Goal: Information Seeking & Learning: Learn about a topic

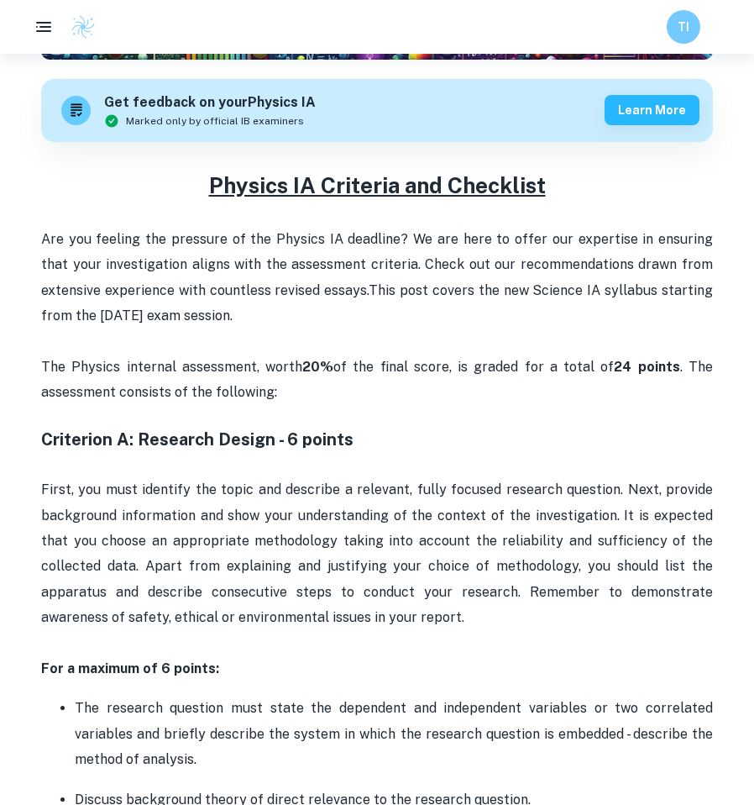
scroll to position [504, 0]
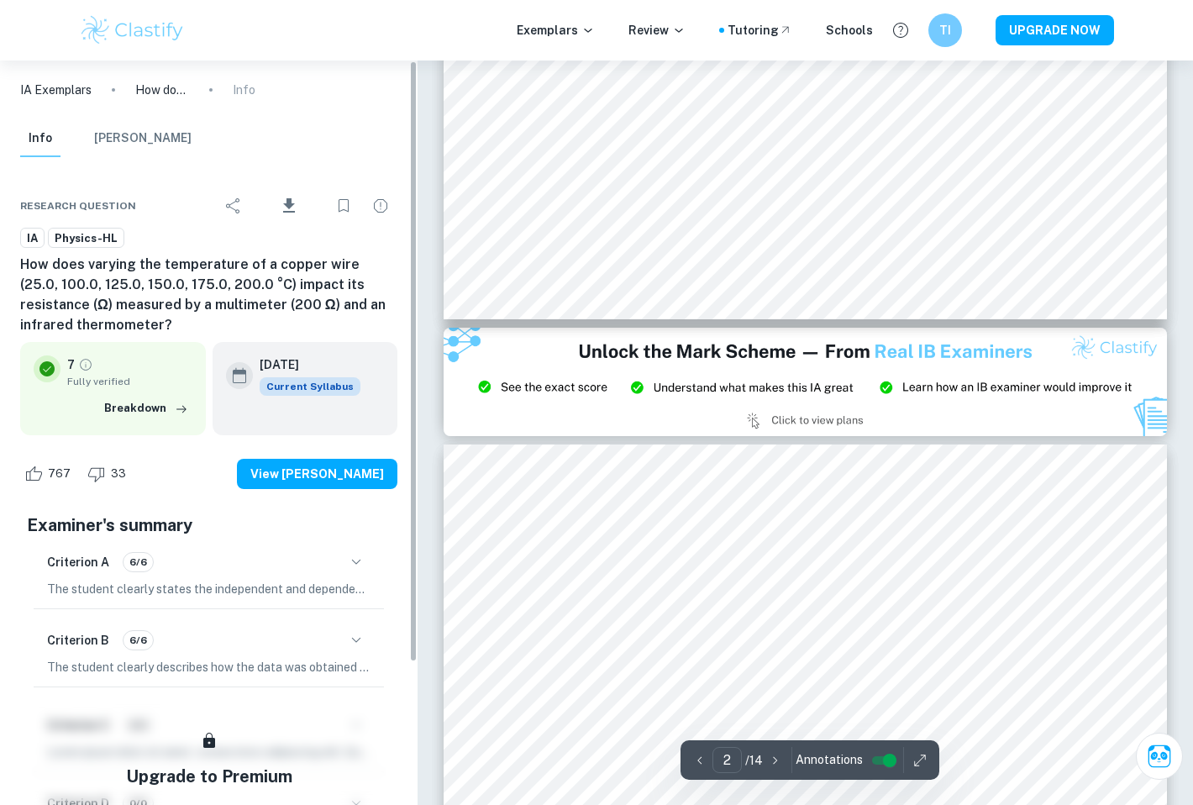
scroll to position [1891, 0]
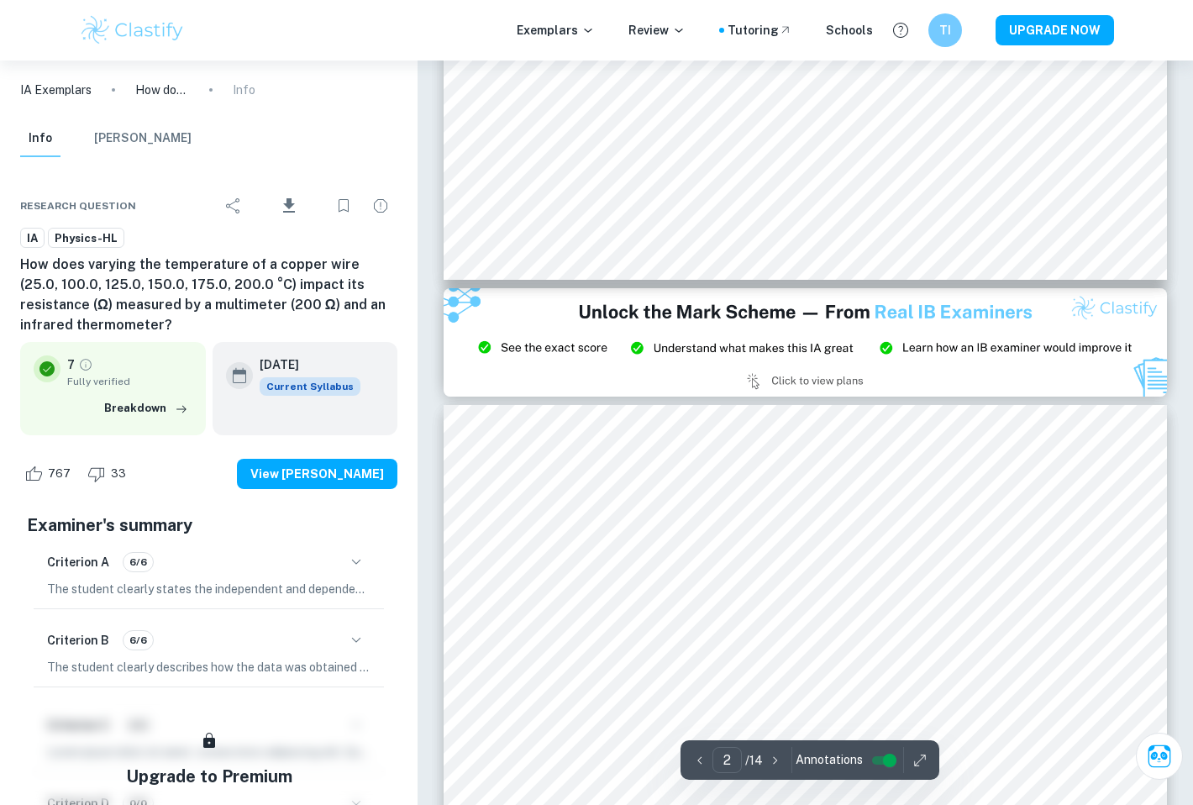
type input "3"
